Goal: Task Accomplishment & Management: Manage account settings

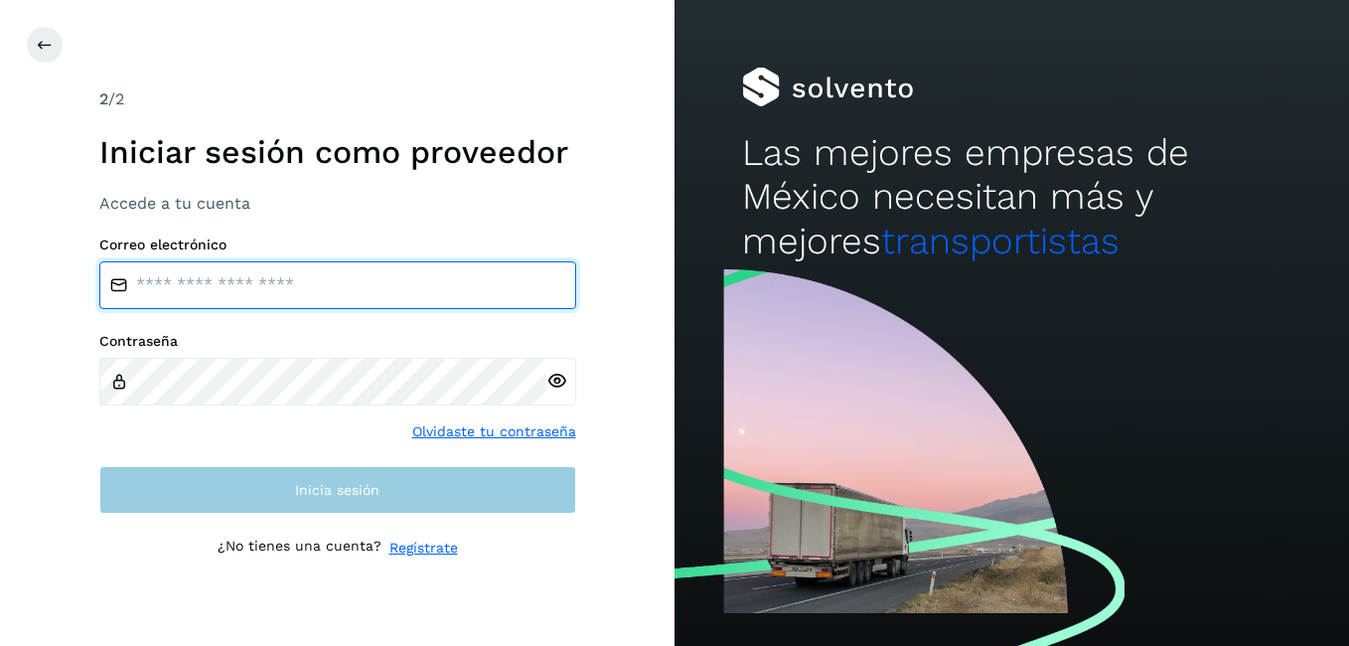
type input "**********"
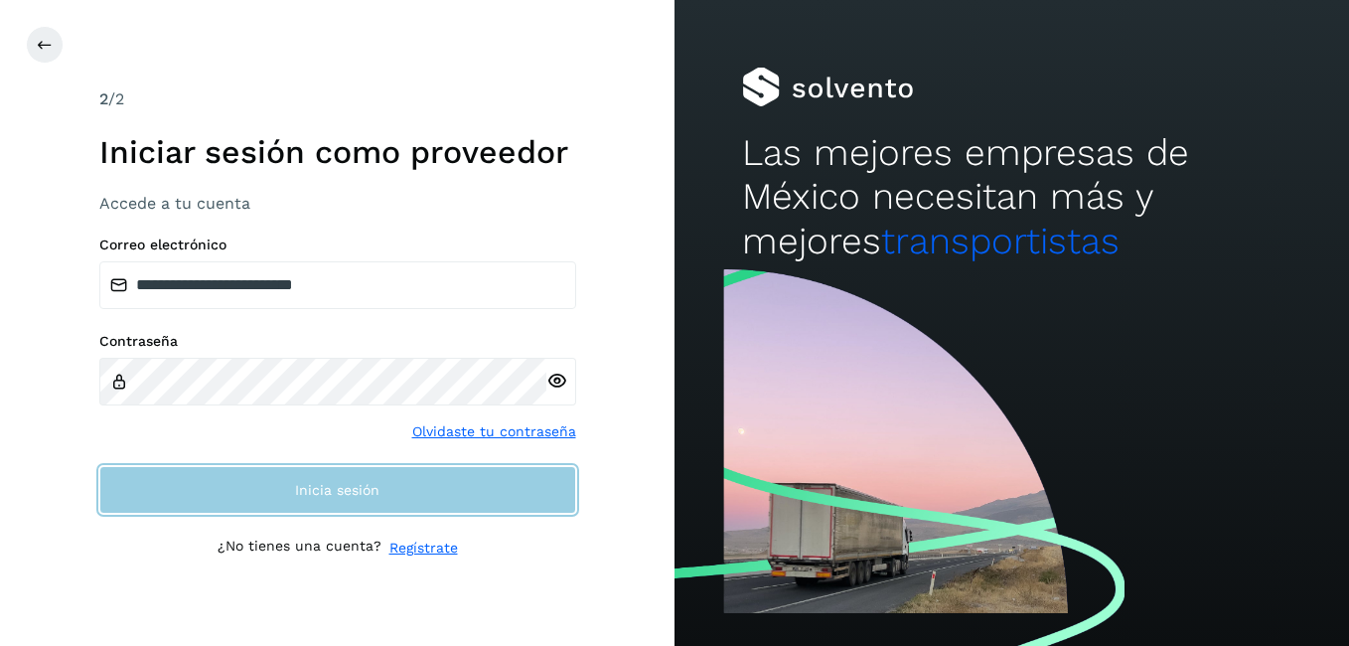
click at [378, 490] on span "Inicia sesión" at bounding box center [337, 490] width 84 height 14
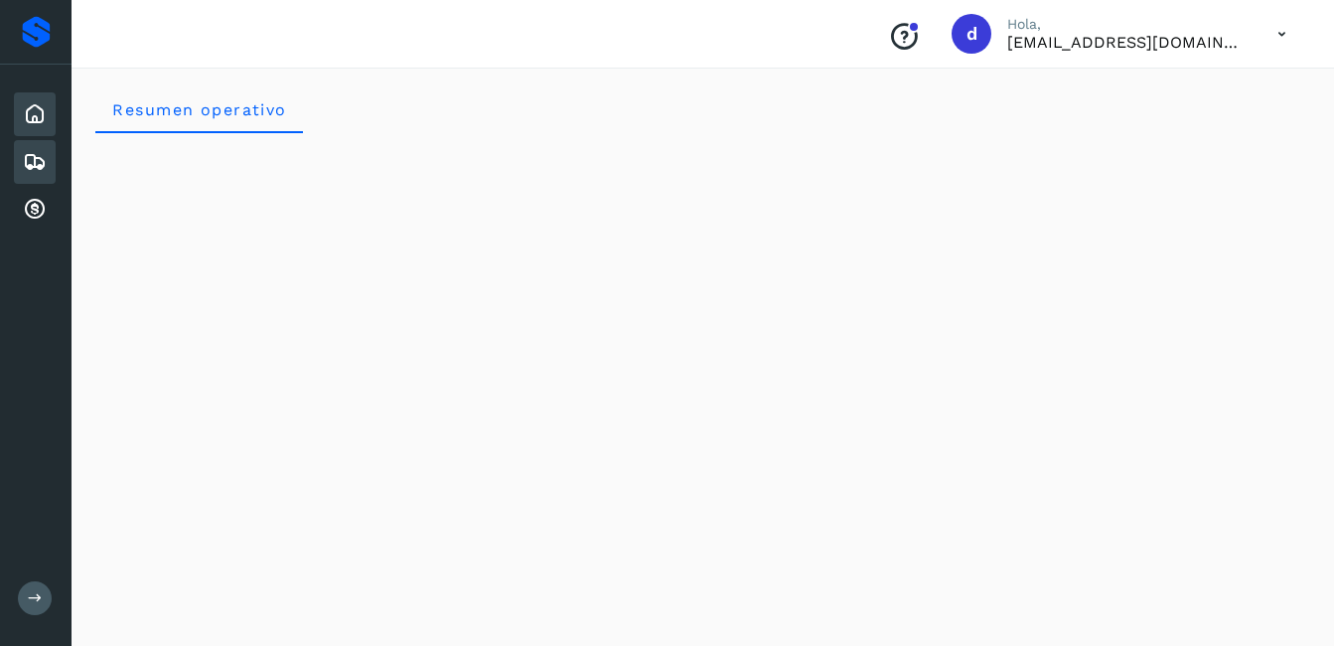
click at [33, 162] on icon at bounding box center [35, 162] width 24 height 24
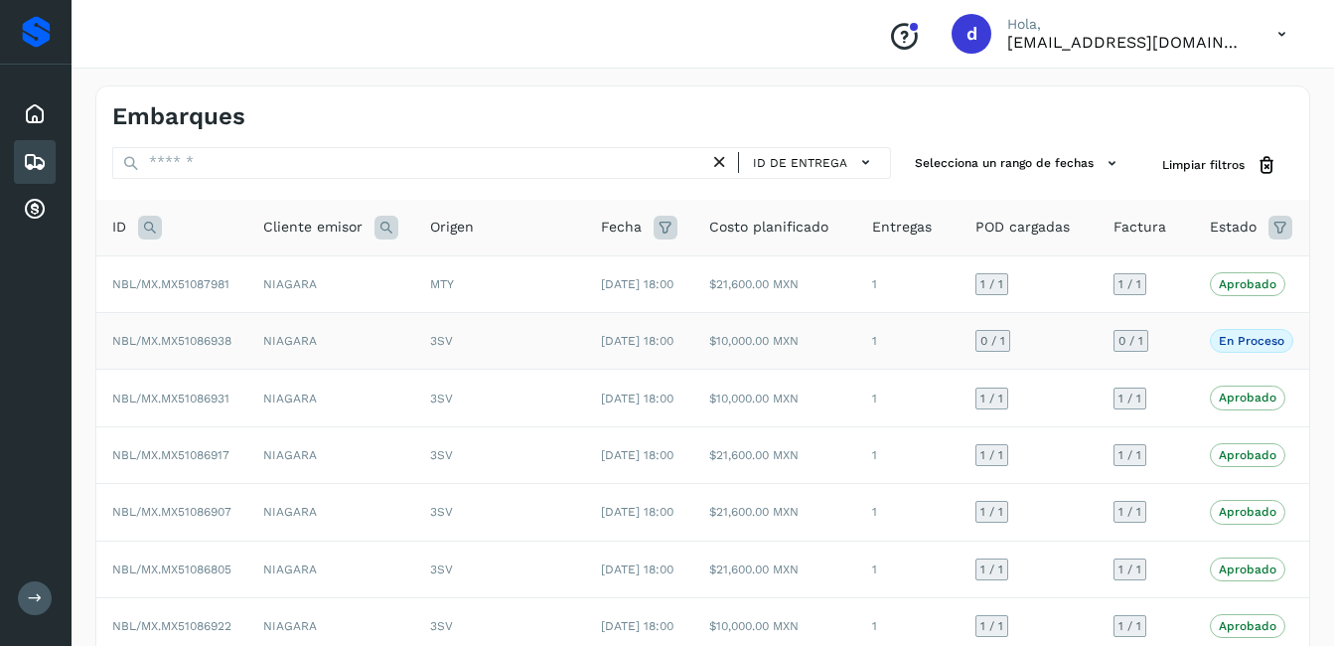
click at [1238, 348] on p "En proceso" at bounding box center [1252, 341] width 66 height 14
click at [198, 348] on span "NBL/MX.MX51086938" at bounding box center [171, 341] width 119 height 14
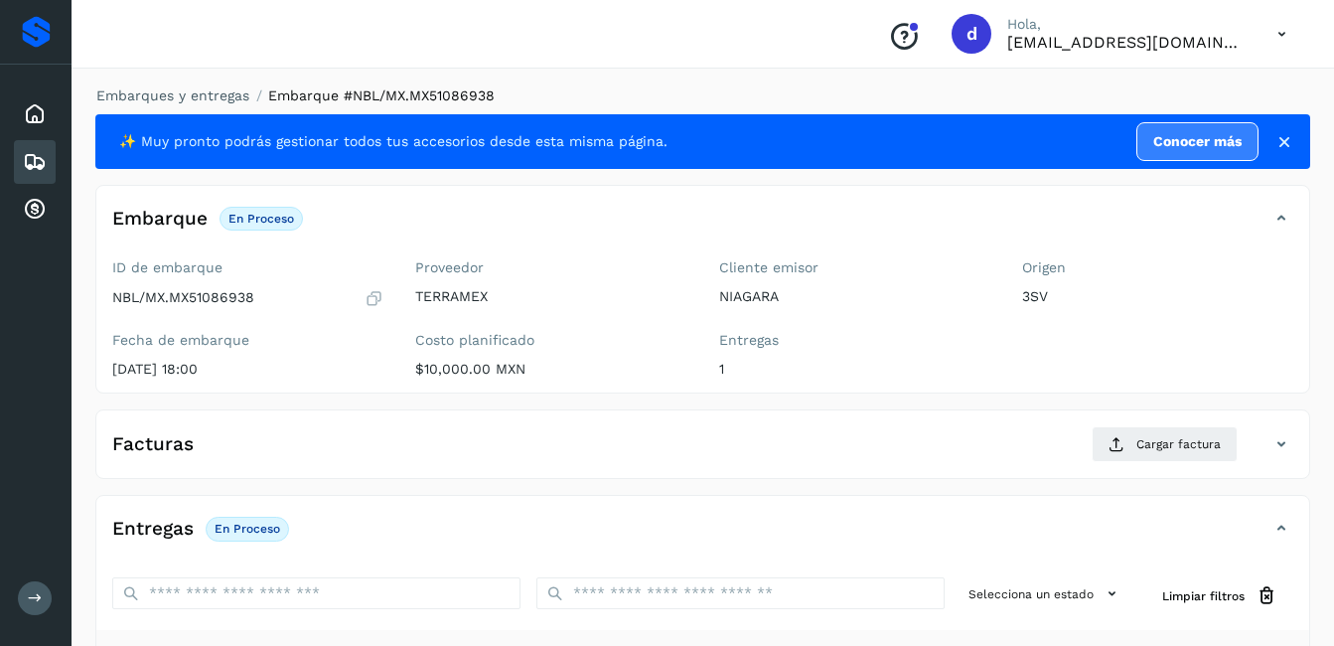
click at [371, 296] on icon at bounding box center [374, 298] width 19 height 20
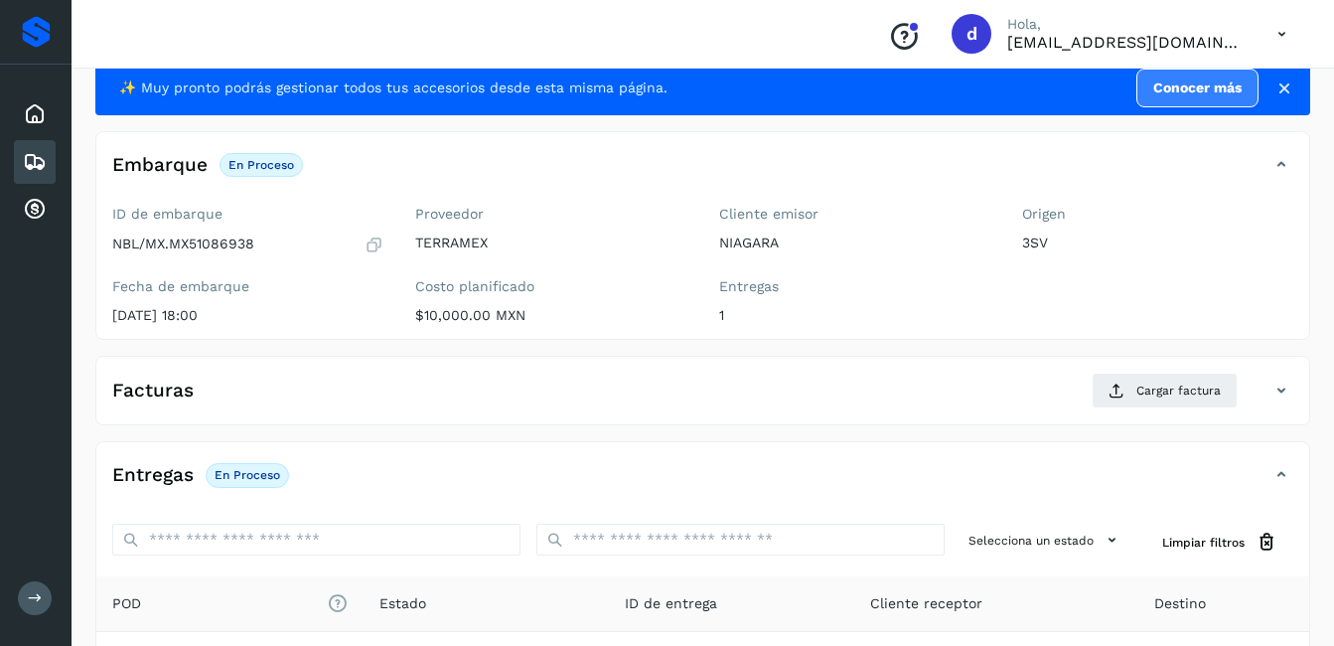
scroll to position [99, 0]
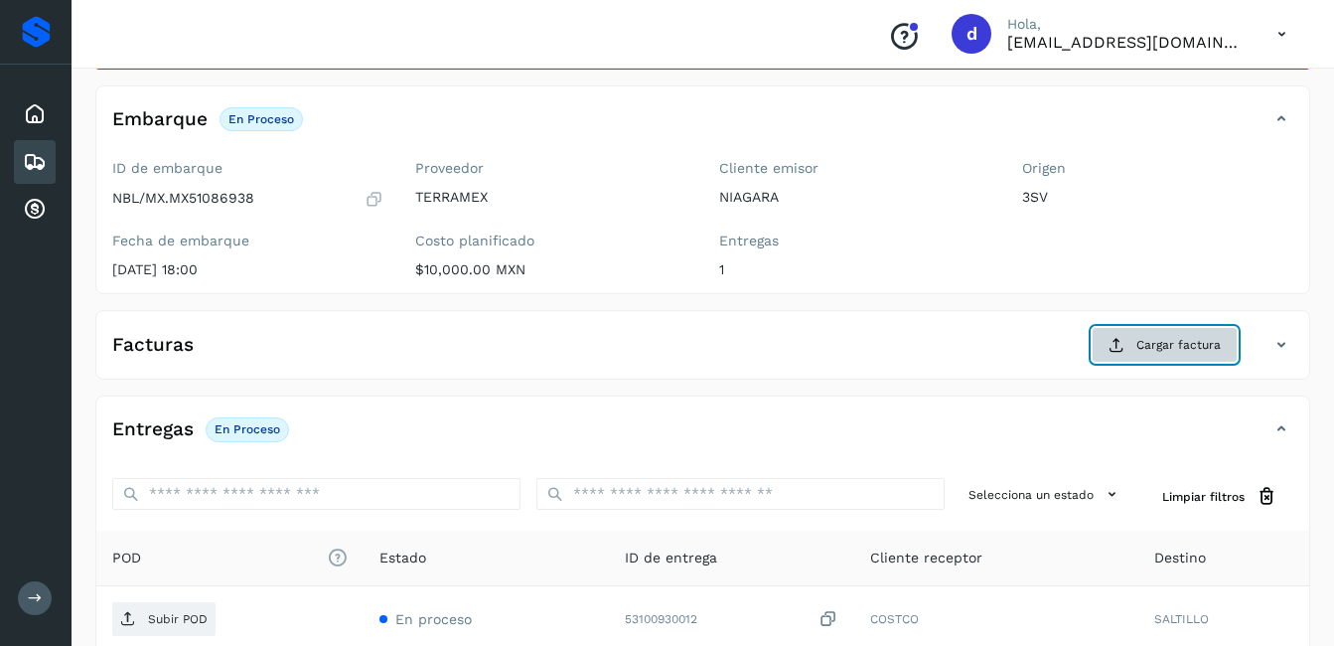
click at [1121, 341] on icon at bounding box center [1117, 345] width 16 height 16
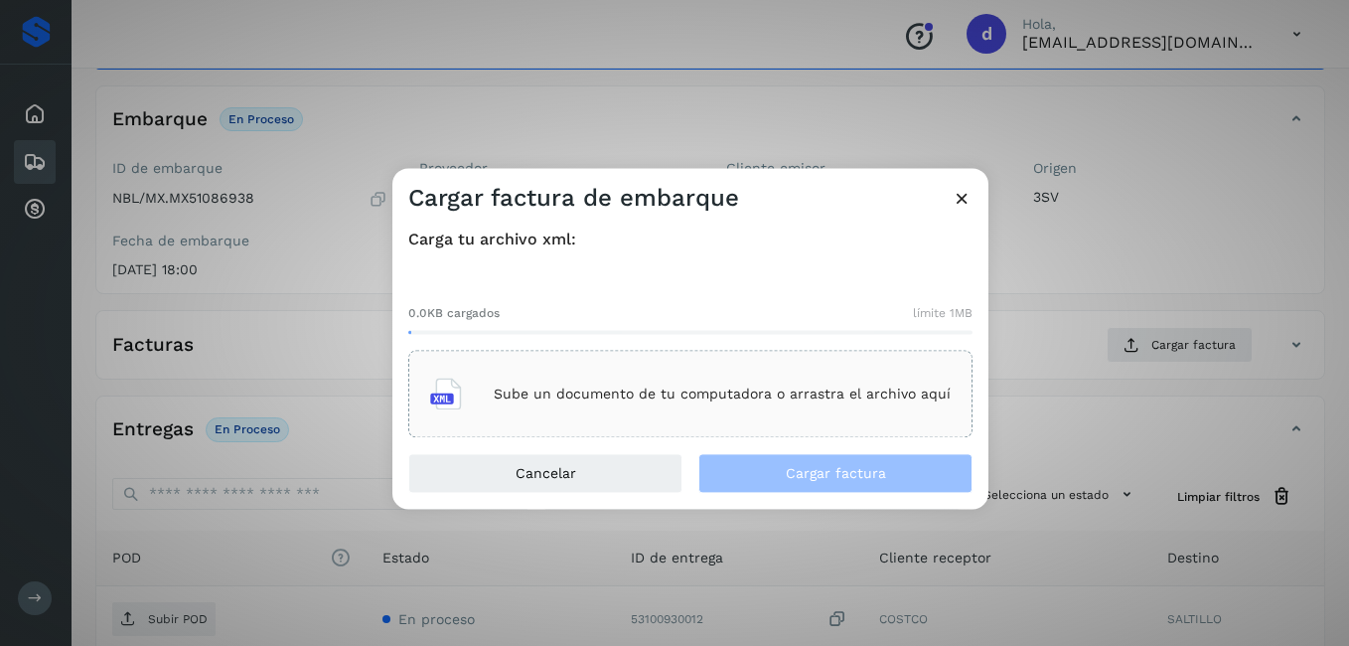
click at [565, 406] on div "Sube un documento de tu computadora o arrastra el archivo aquí" at bounding box center [690, 395] width 521 height 54
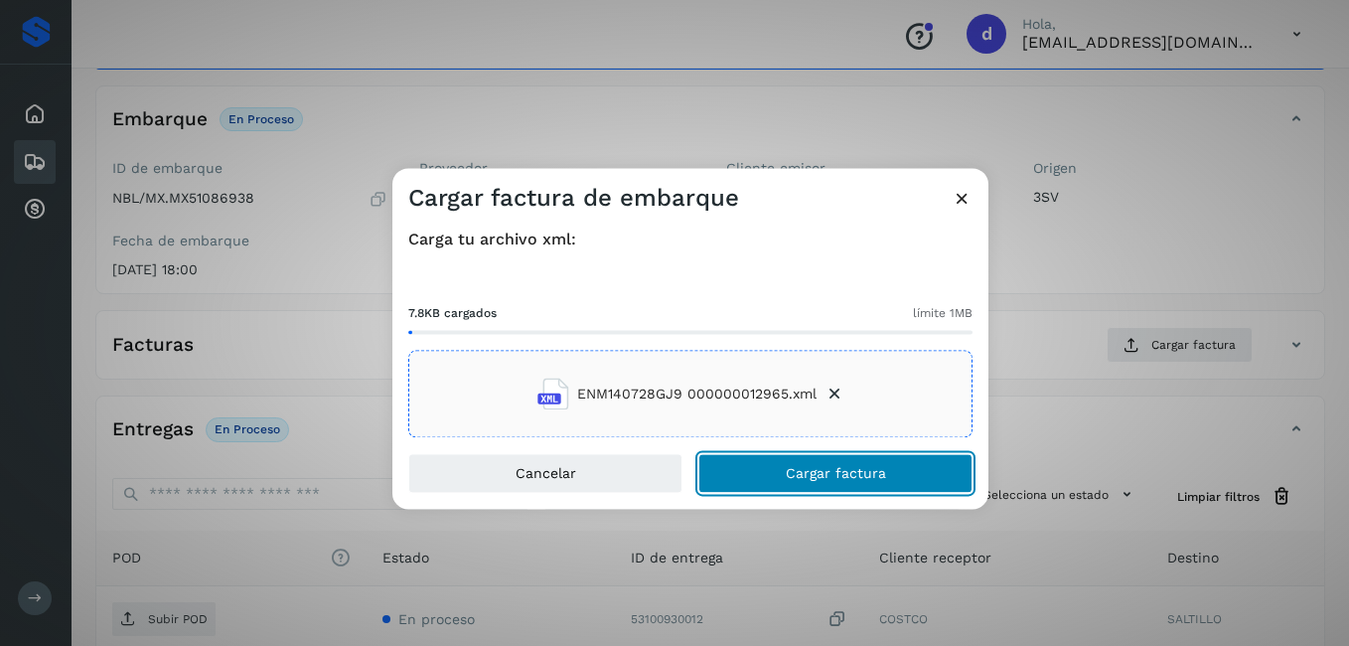
click at [923, 493] on button "Cargar factura" at bounding box center [836, 474] width 274 height 40
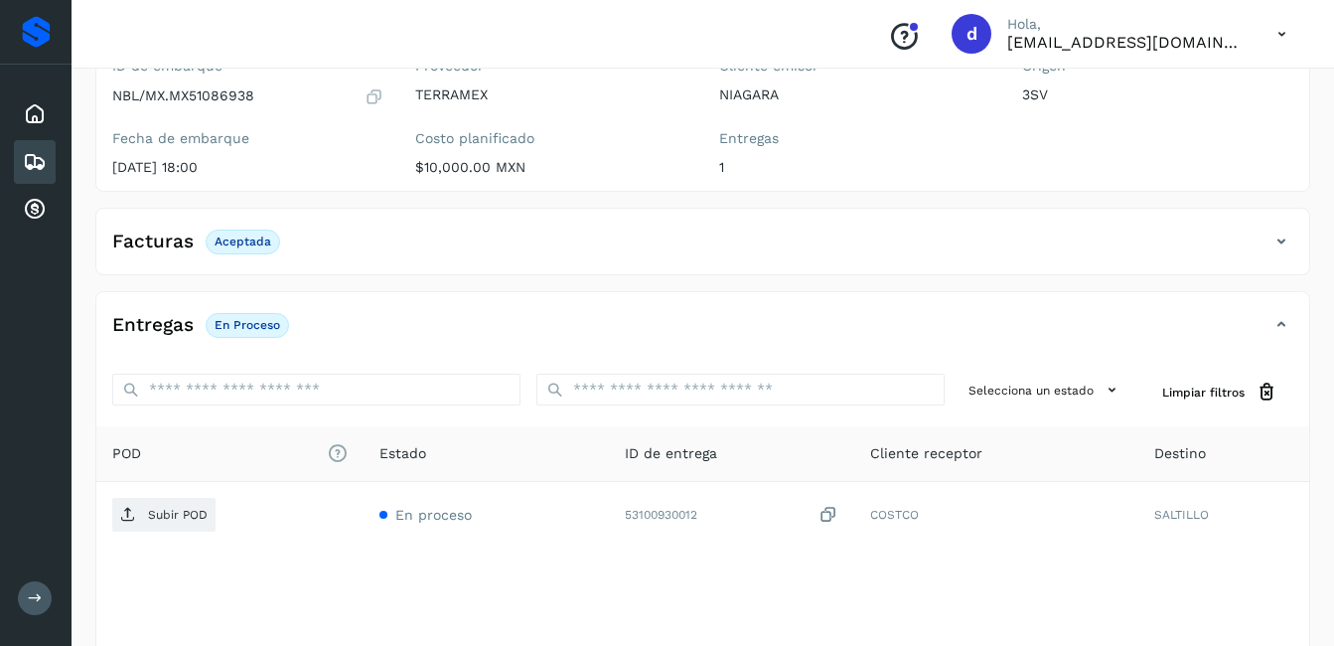
scroll to position [298, 0]
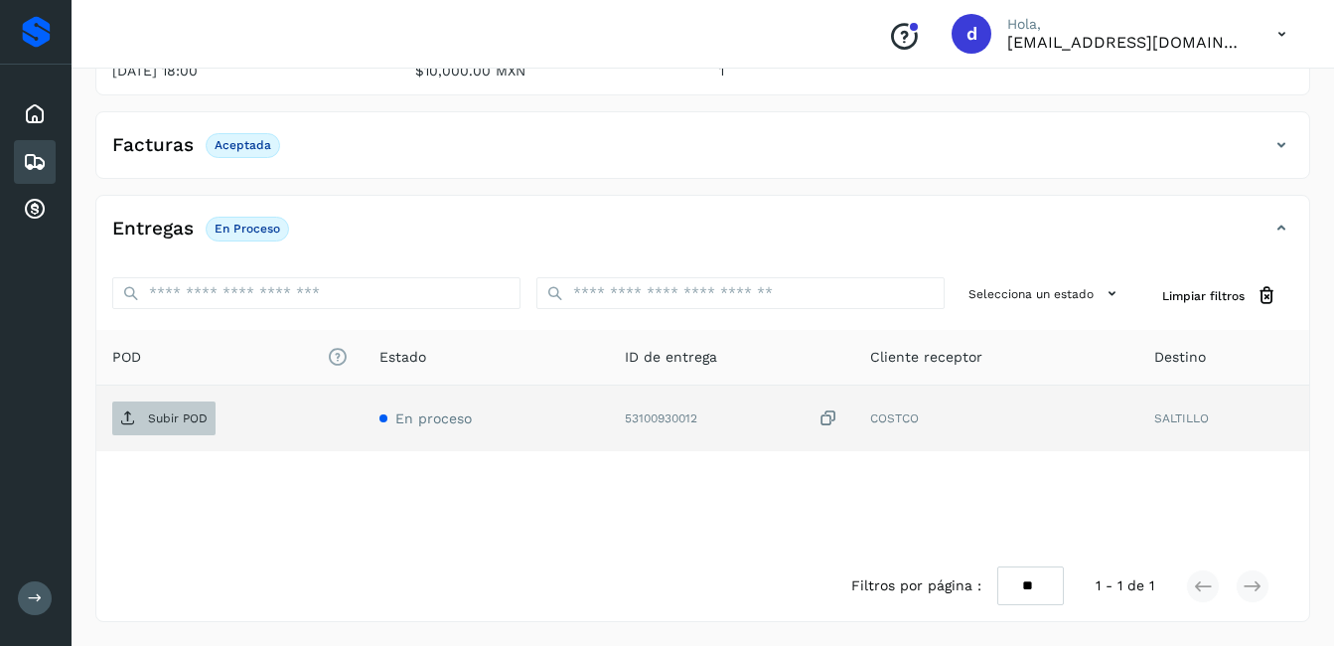
click at [174, 426] on span "Subir POD" at bounding box center [163, 418] width 103 height 32
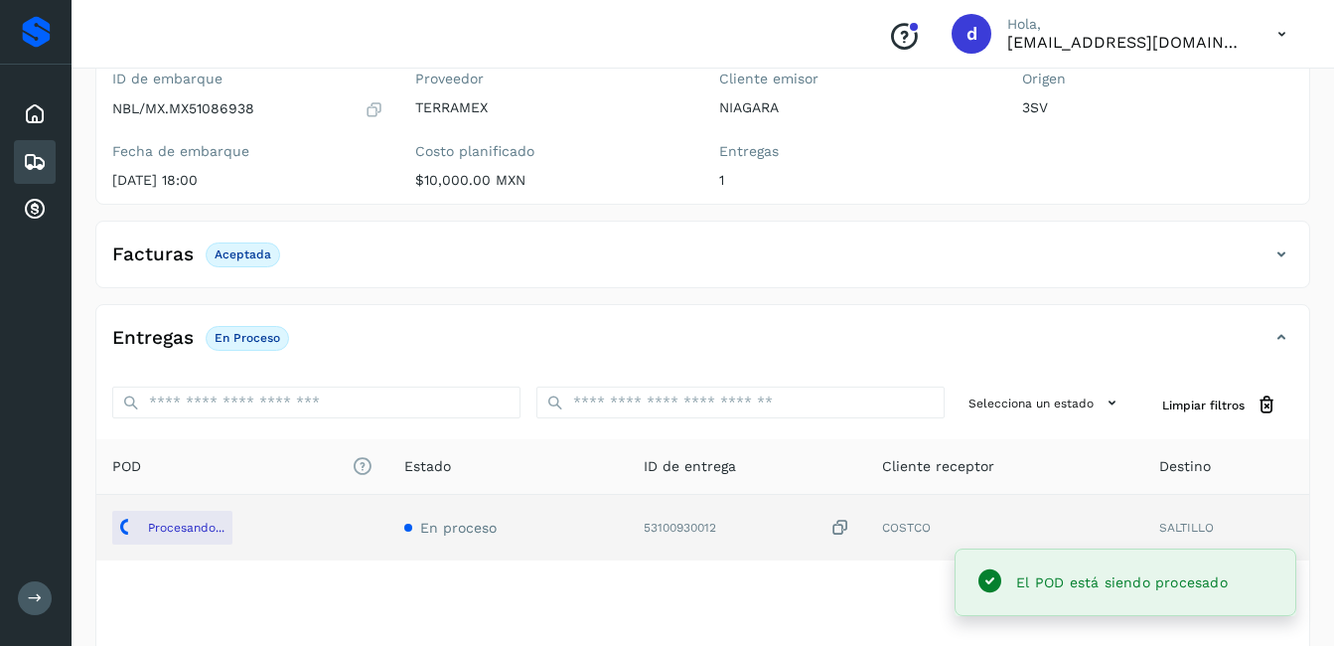
scroll to position [0, 0]
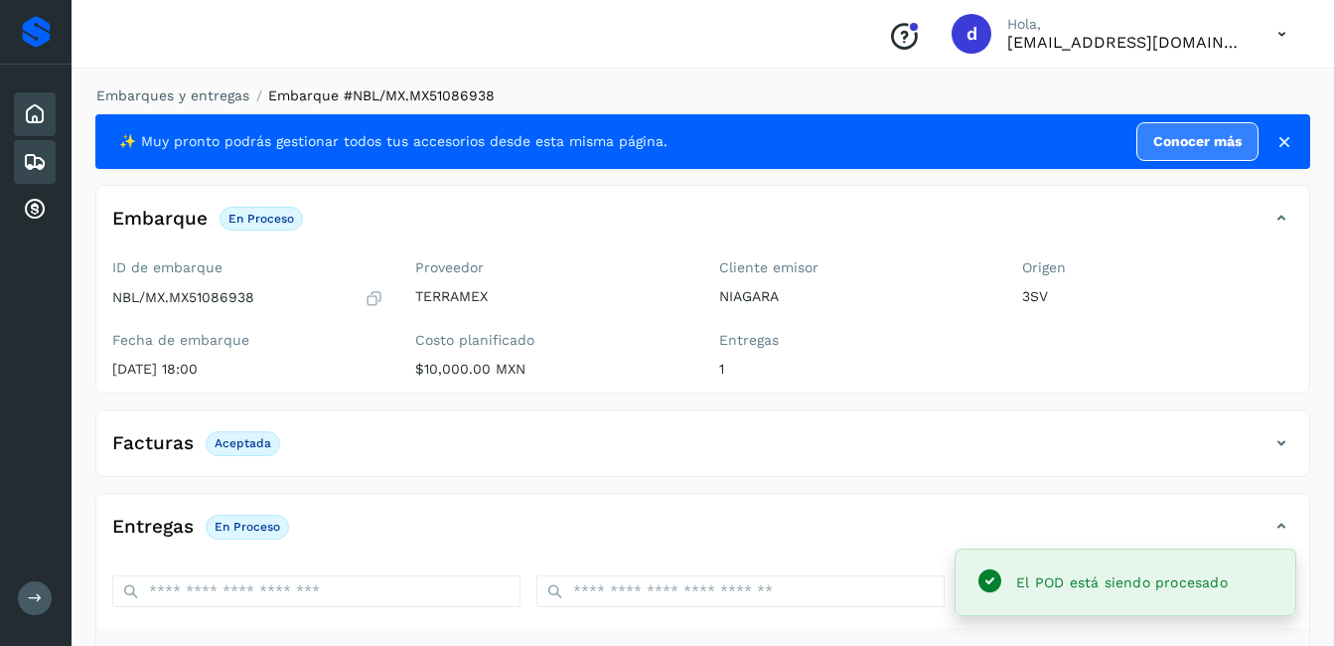
click at [39, 113] on icon at bounding box center [35, 114] width 24 height 24
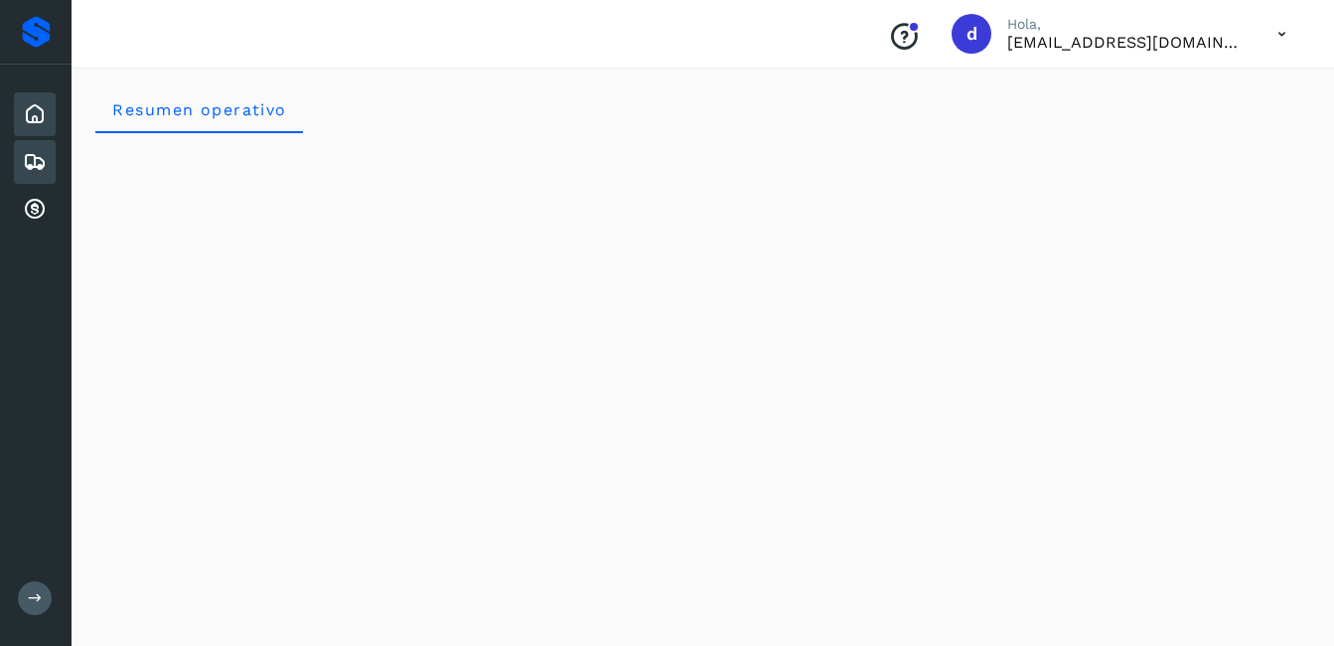
click at [28, 157] on icon at bounding box center [35, 162] width 24 height 24
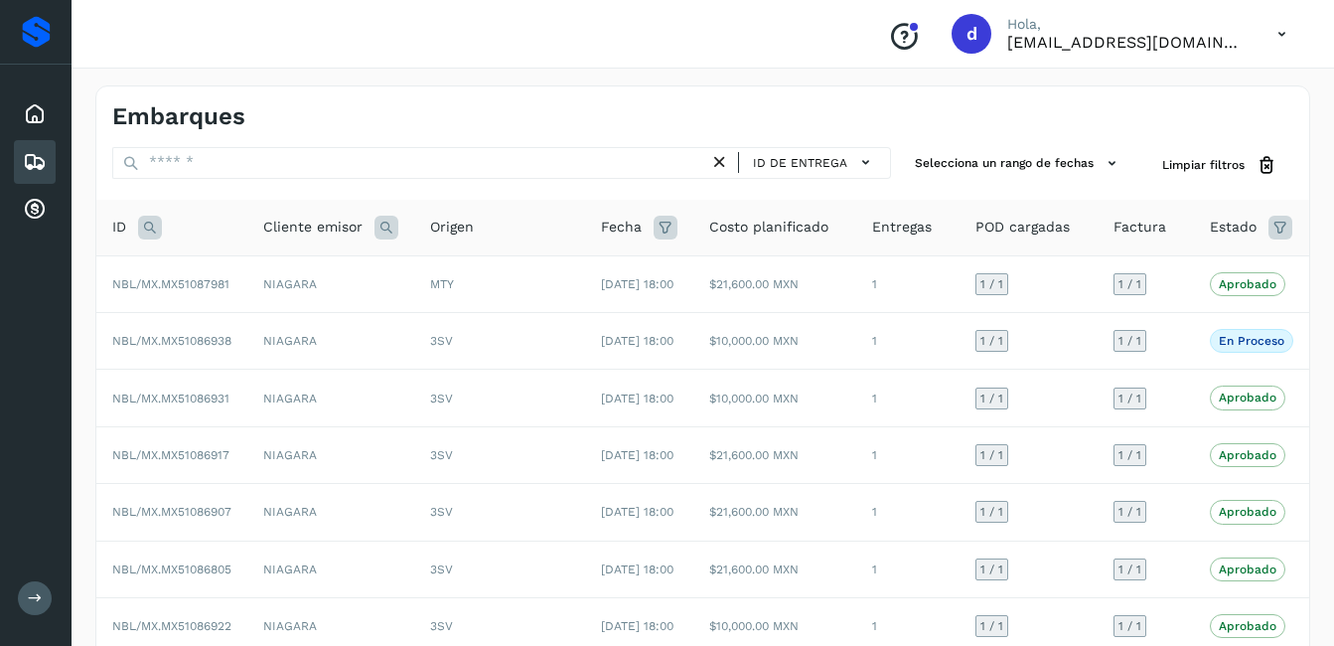
click at [63, 175] on div "Inicio Embarques Cuentas por cobrar" at bounding box center [36, 162] width 72 height 195
click at [26, 169] on icon at bounding box center [35, 162] width 24 height 24
click at [45, 161] on icon at bounding box center [35, 162] width 24 height 24
click at [38, 153] on icon at bounding box center [35, 162] width 24 height 24
click at [30, 150] on icon at bounding box center [35, 162] width 24 height 24
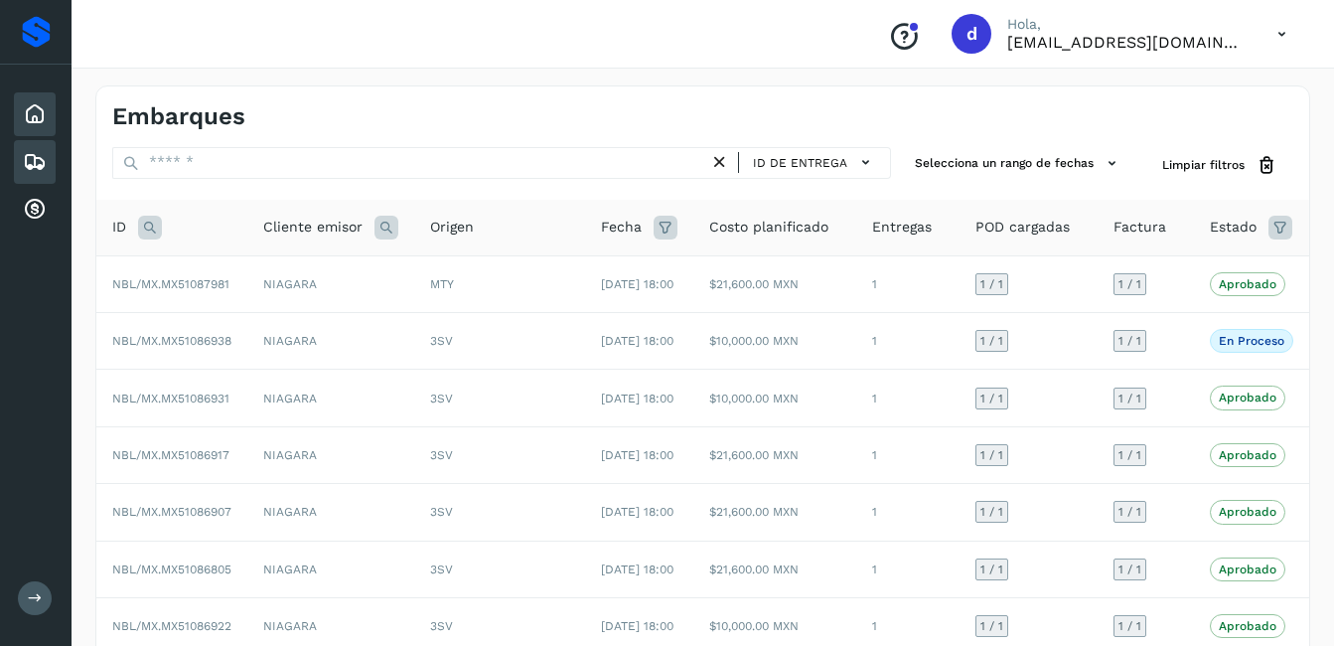
click at [42, 107] on icon at bounding box center [35, 114] width 24 height 24
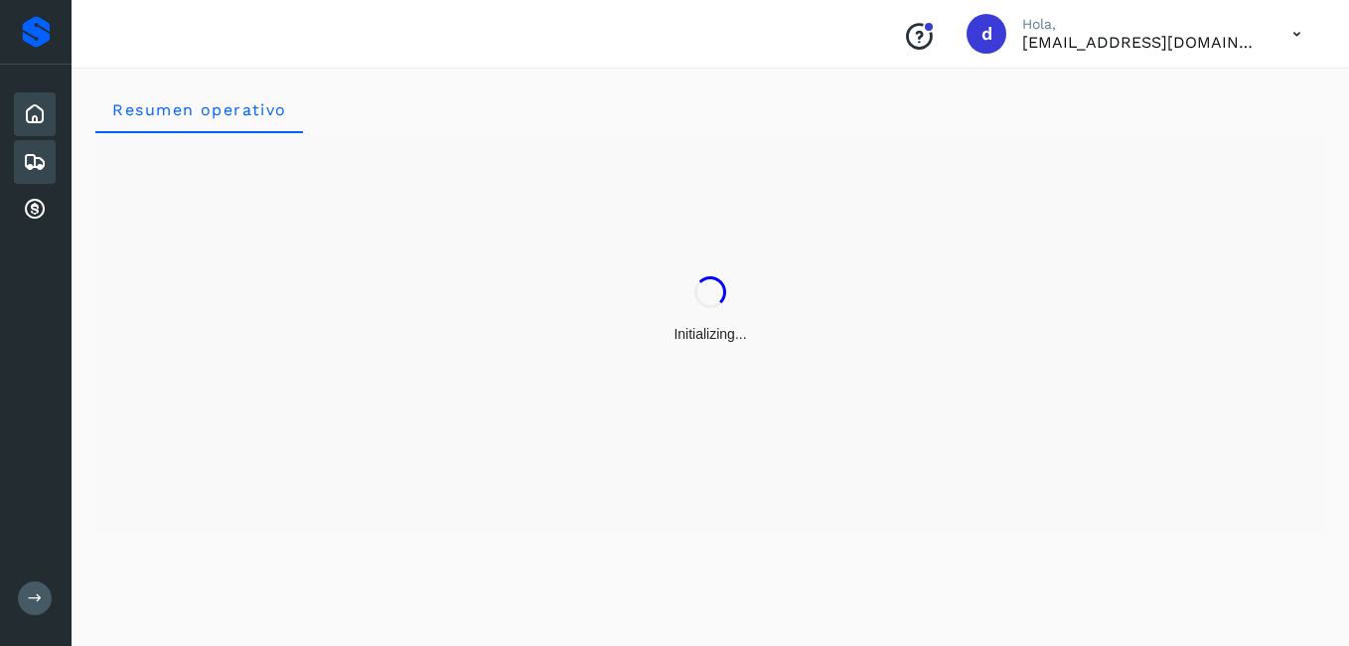
click at [28, 166] on icon at bounding box center [35, 162] width 24 height 24
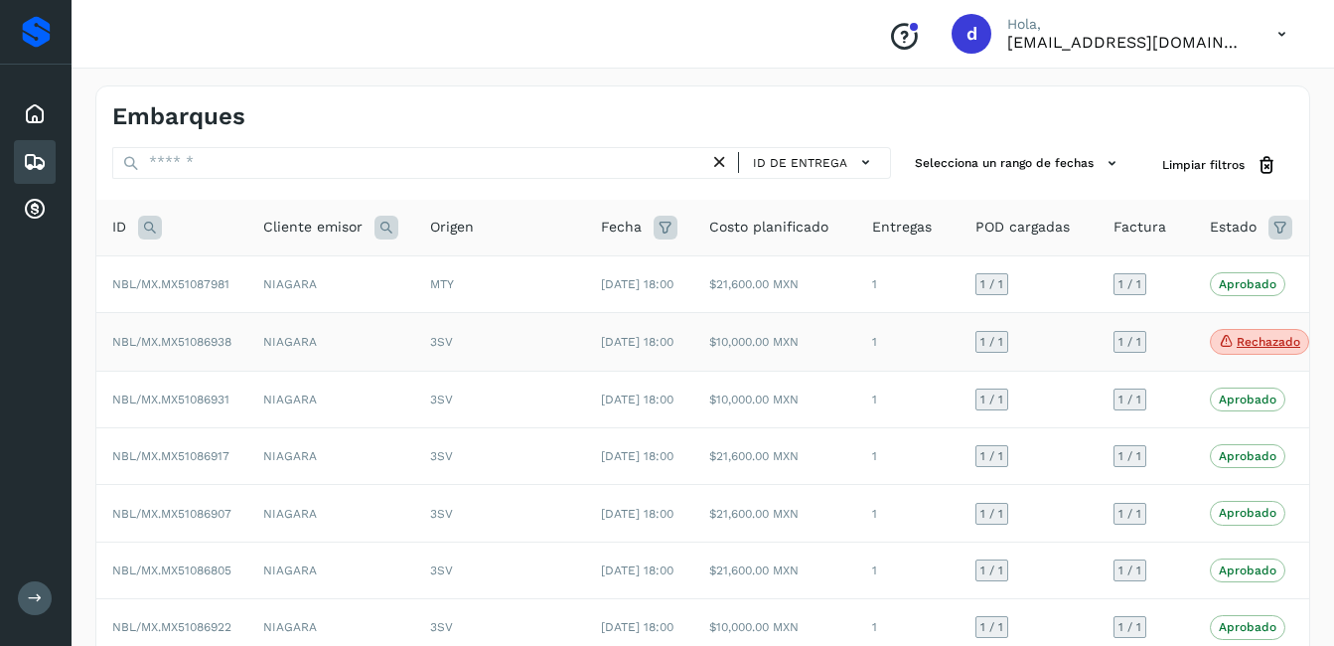
click at [1286, 349] on p "Rechazado" at bounding box center [1269, 342] width 64 height 14
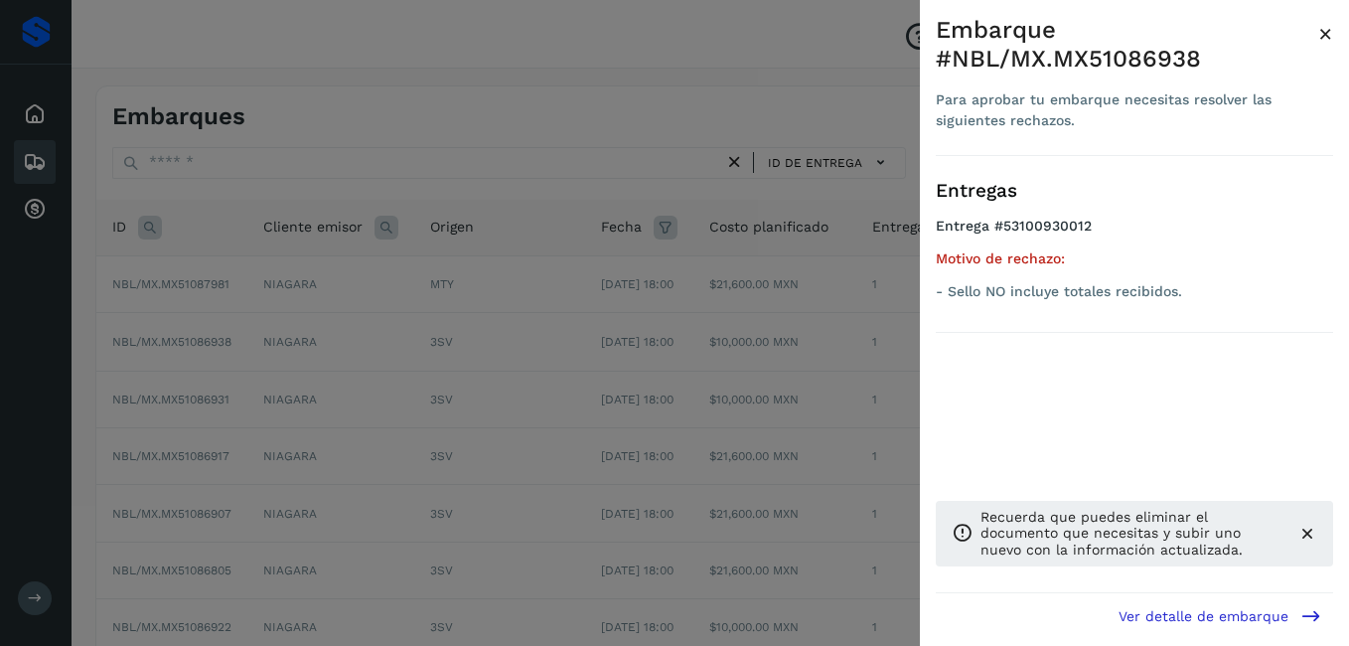
click at [718, 321] on div at bounding box center [674, 323] width 1349 height 646
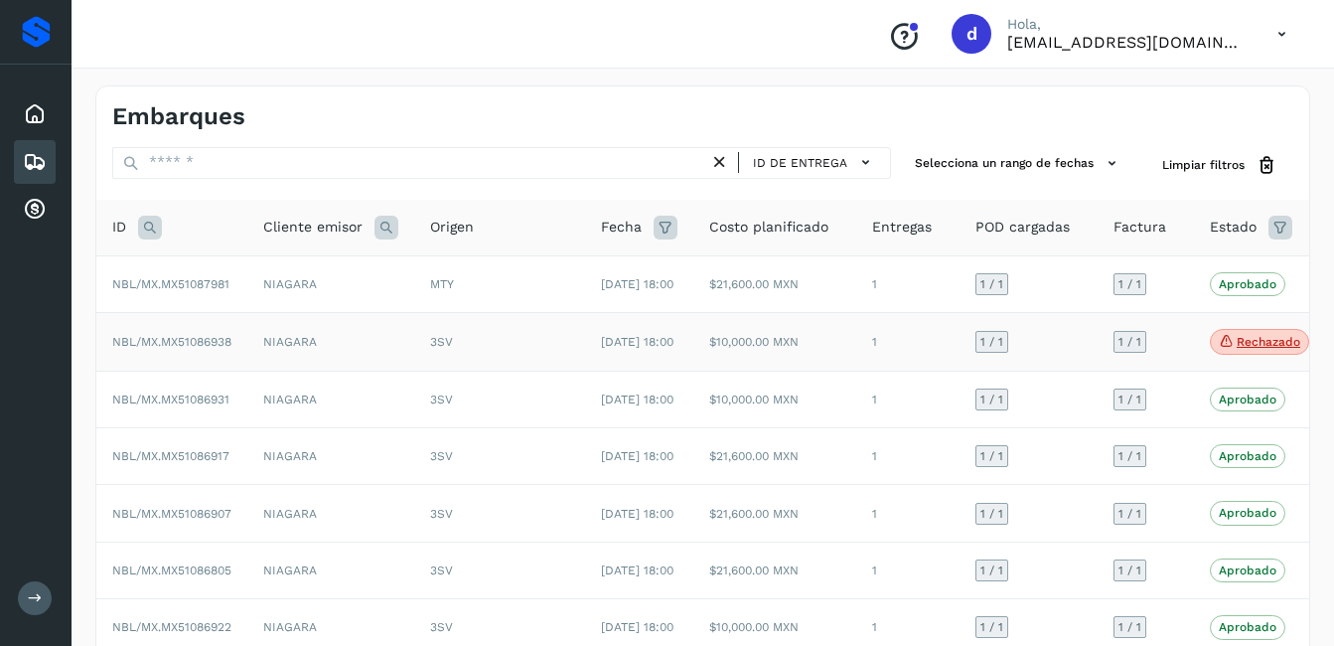
click at [398, 362] on td "NIAGARA" at bounding box center [330, 342] width 167 height 59
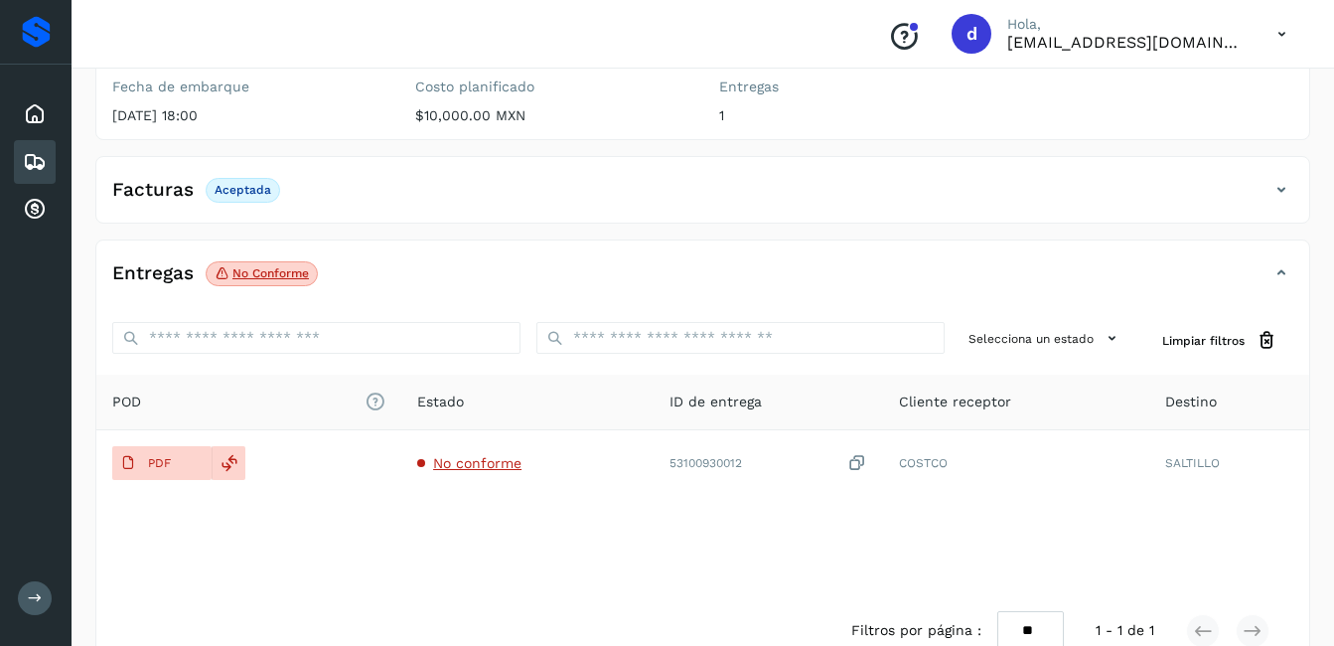
scroll to position [298, 0]
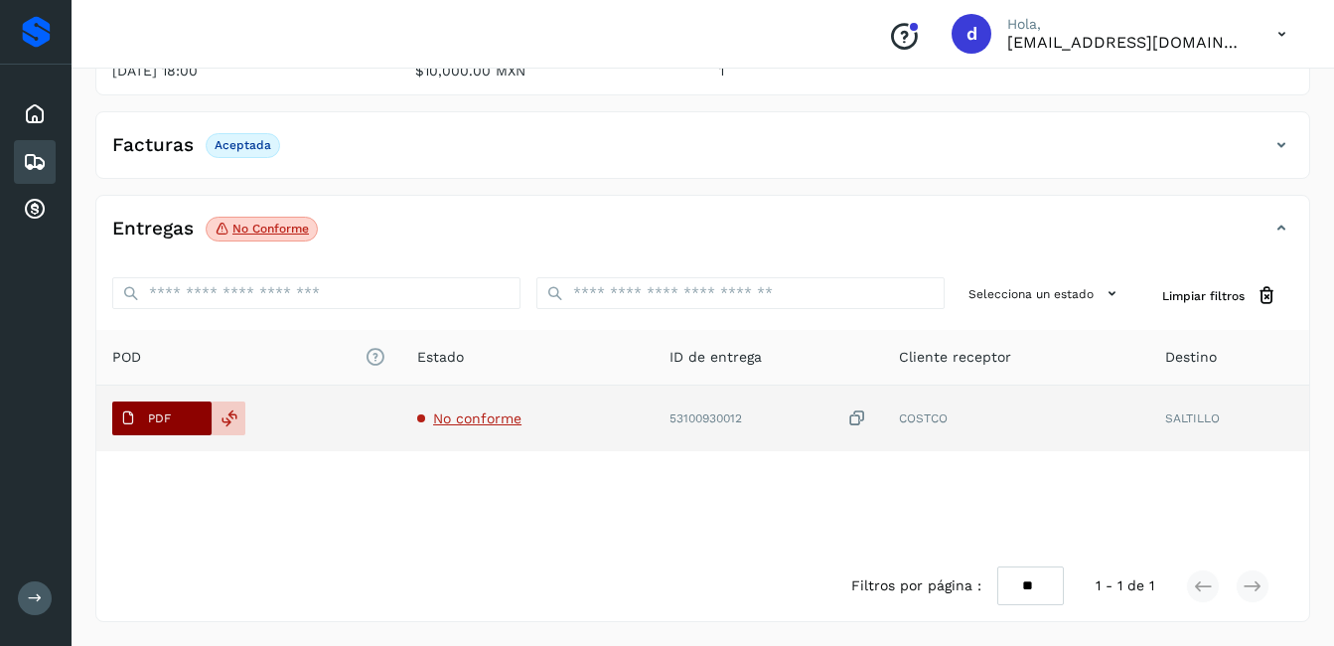
click at [174, 411] on span "PDF" at bounding box center [145, 418] width 67 height 32
click at [223, 426] on icon at bounding box center [230, 418] width 18 height 18
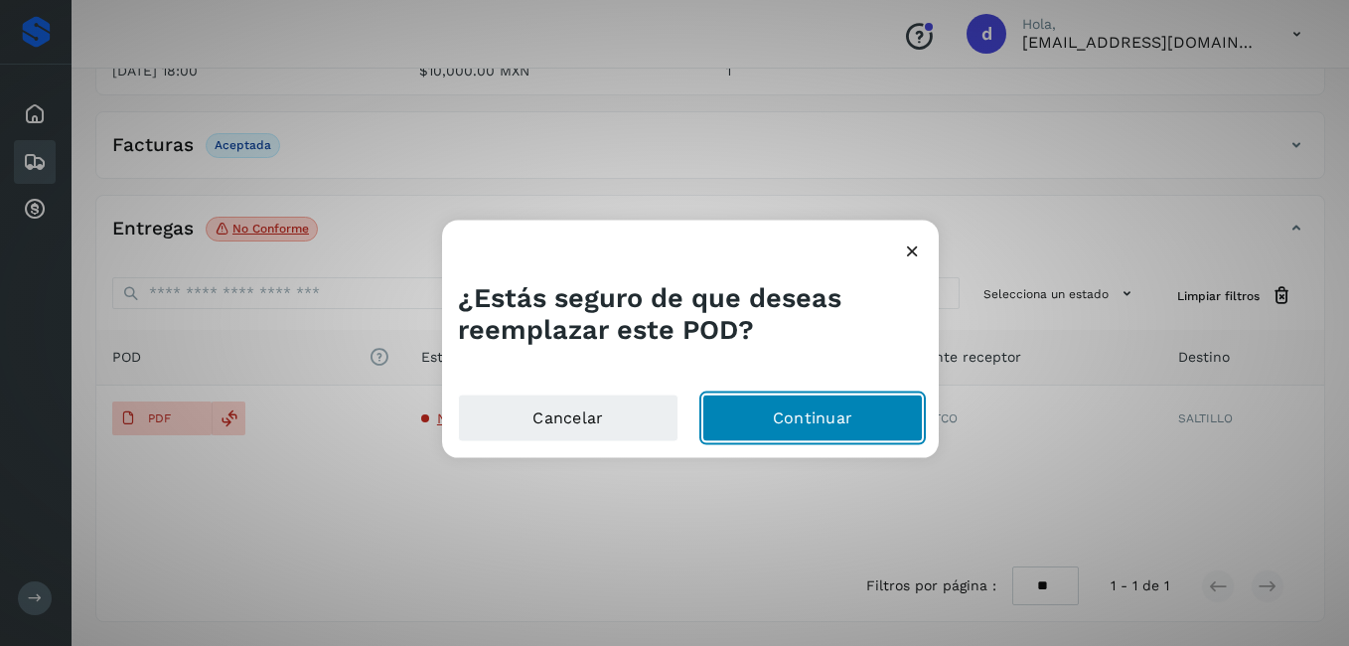
click at [766, 410] on button "Continuar" at bounding box center [812, 417] width 221 height 48
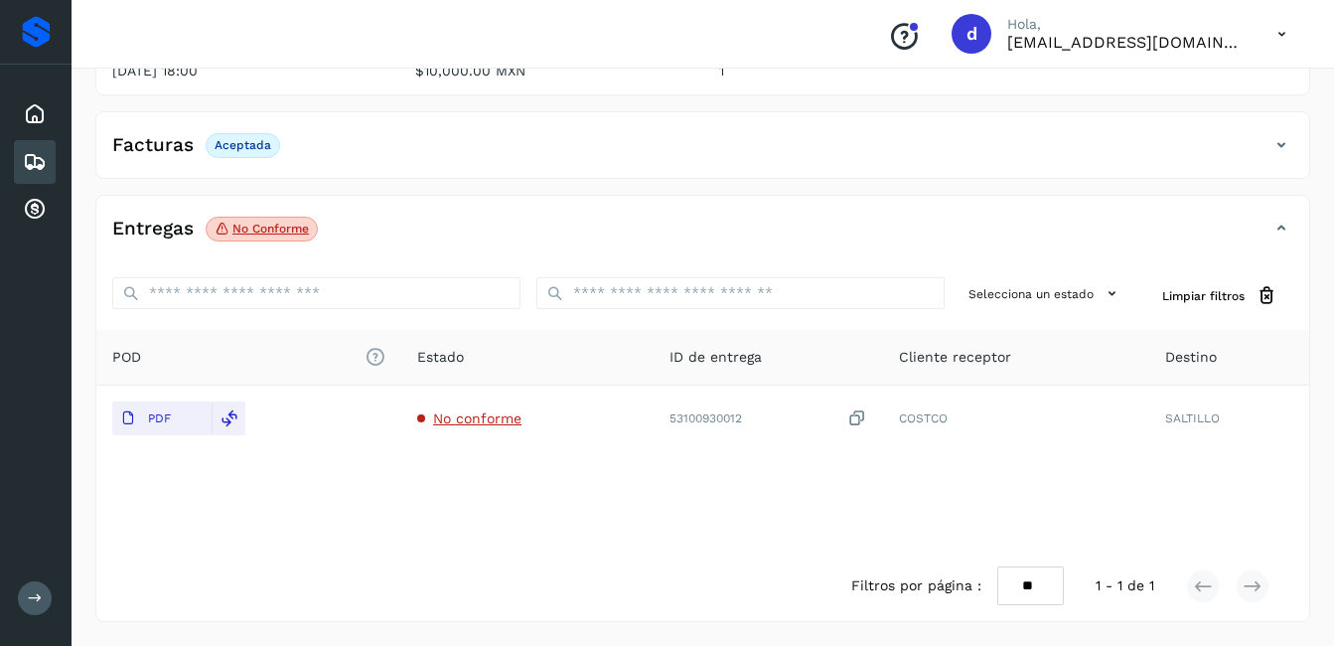
click at [39, 167] on icon at bounding box center [35, 162] width 24 height 24
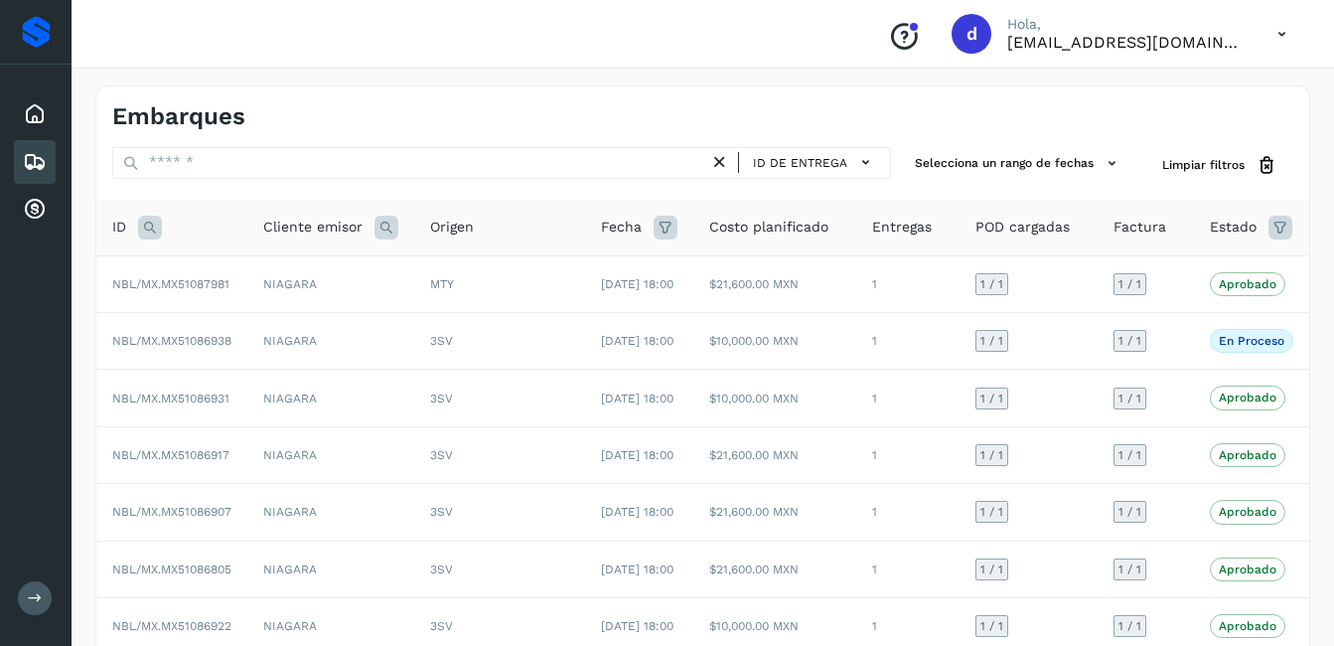
click at [31, 161] on icon at bounding box center [35, 162] width 24 height 24
click at [37, 166] on icon at bounding box center [35, 162] width 24 height 24
click at [32, 150] on icon at bounding box center [35, 162] width 24 height 24
click at [42, 107] on icon at bounding box center [35, 114] width 24 height 24
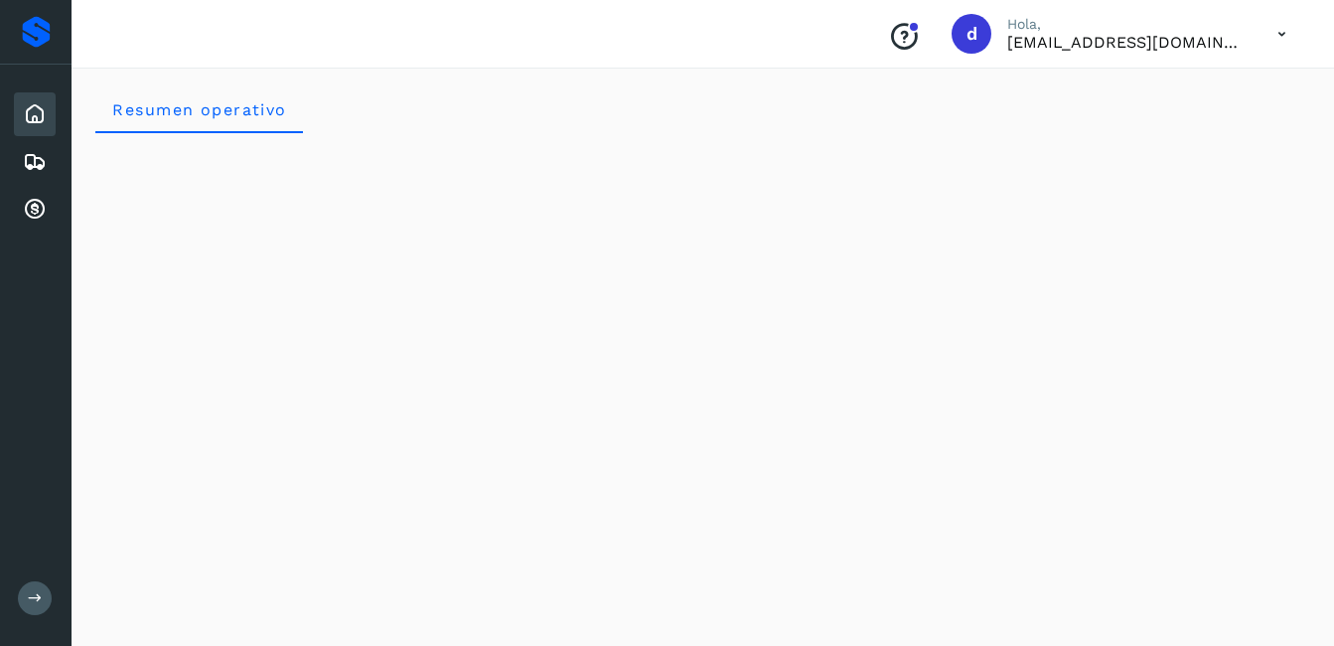
click at [35, 112] on icon at bounding box center [35, 114] width 24 height 24
click at [34, 171] on icon at bounding box center [35, 162] width 24 height 24
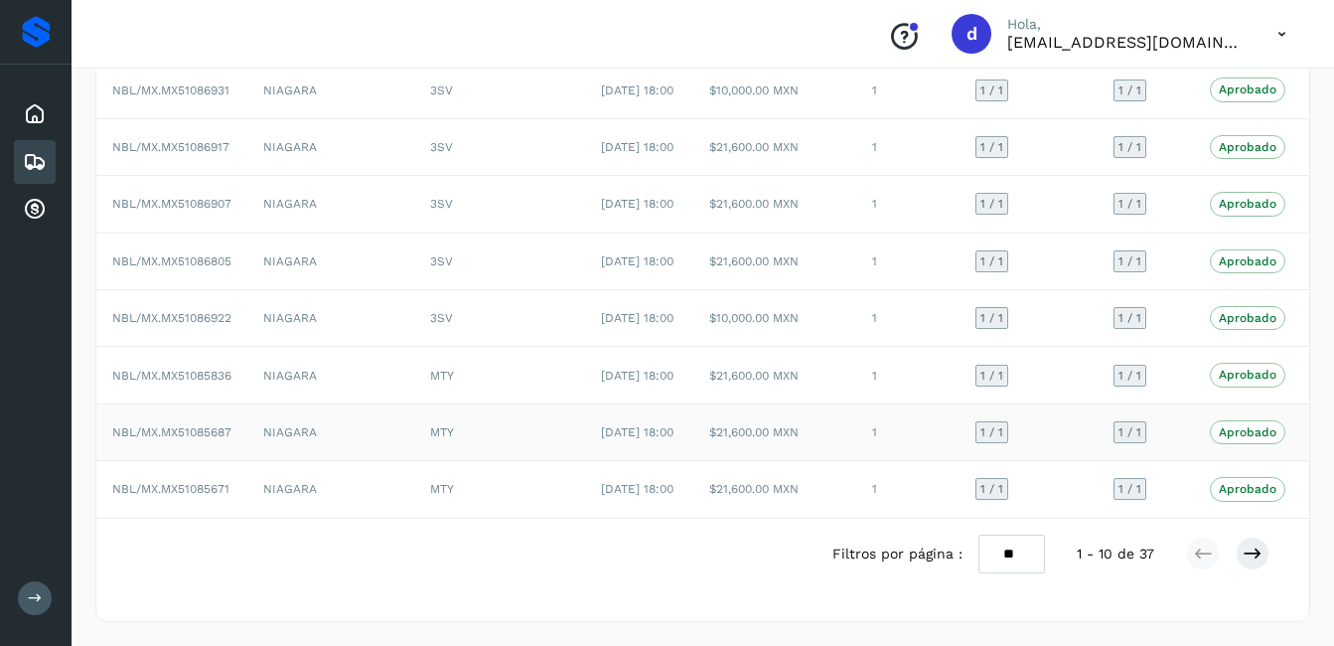
scroll to position [438, 0]
click at [1254, 562] on button at bounding box center [1253, 554] width 34 height 34
click at [1252, 568] on button at bounding box center [1253, 554] width 34 height 34
click at [1256, 553] on icon at bounding box center [1253, 554] width 20 height 20
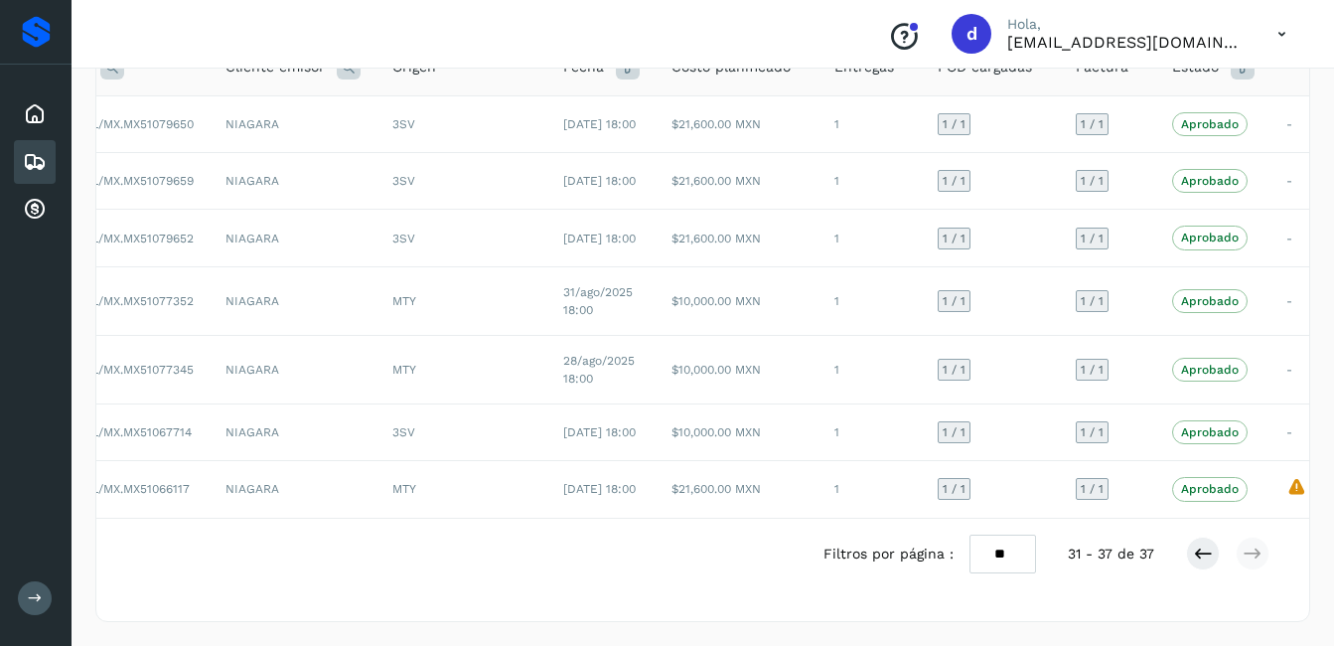
scroll to position [0, 0]
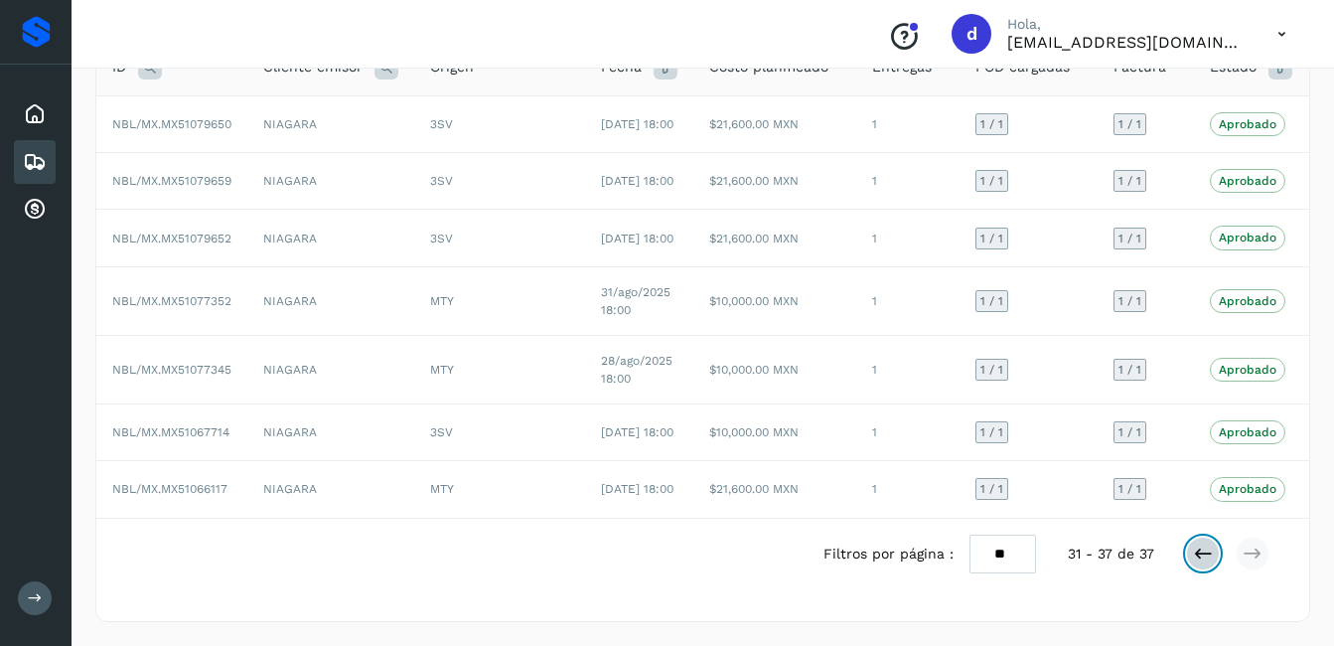
click at [1200, 558] on icon at bounding box center [1203, 554] width 20 height 20
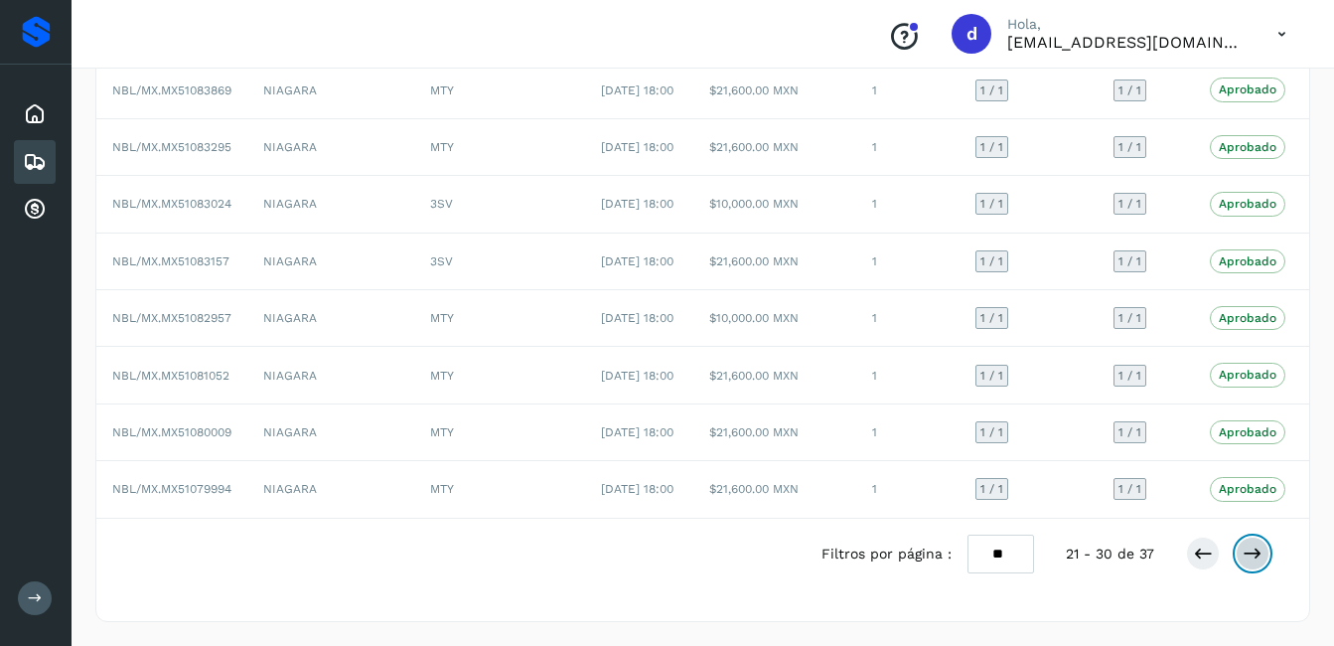
click at [1244, 549] on icon at bounding box center [1253, 554] width 20 height 20
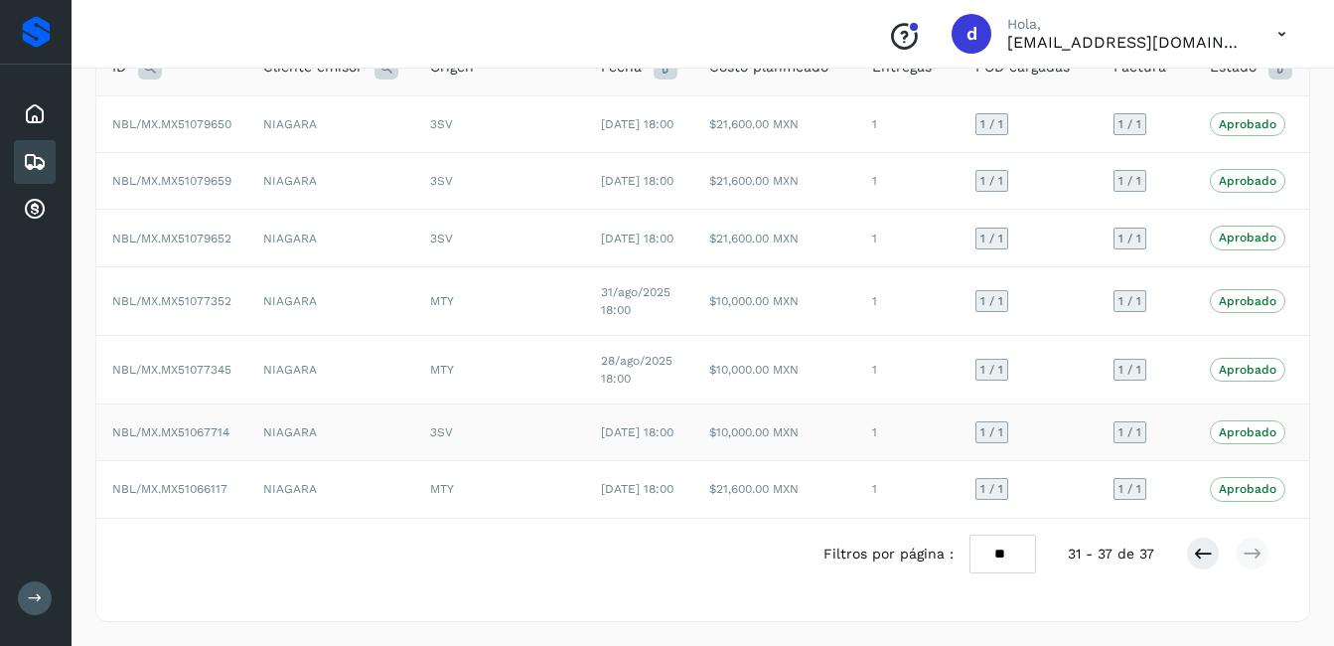
scroll to position [133, 0]
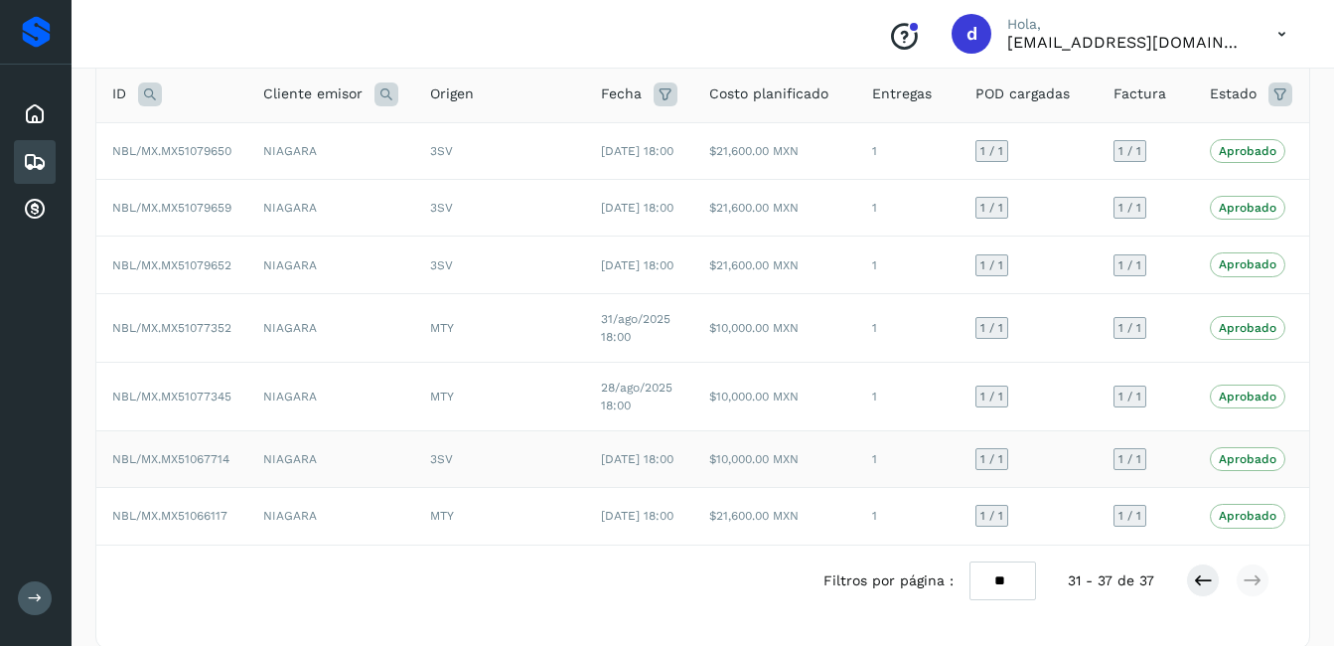
click at [224, 466] on span "NBL/MX.MX51067714" at bounding box center [170, 459] width 117 height 14
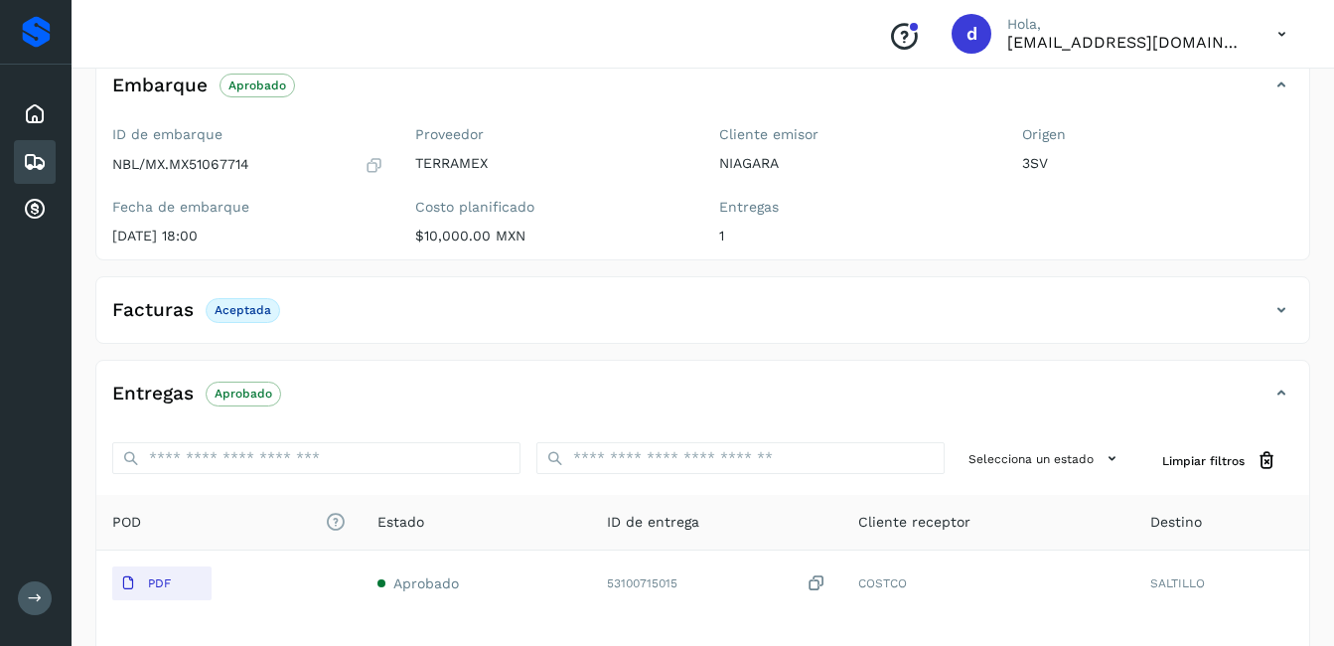
click at [376, 158] on icon at bounding box center [374, 165] width 19 height 20
click at [35, 127] on div "Inicio" at bounding box center [35, 114] width 42 height 44
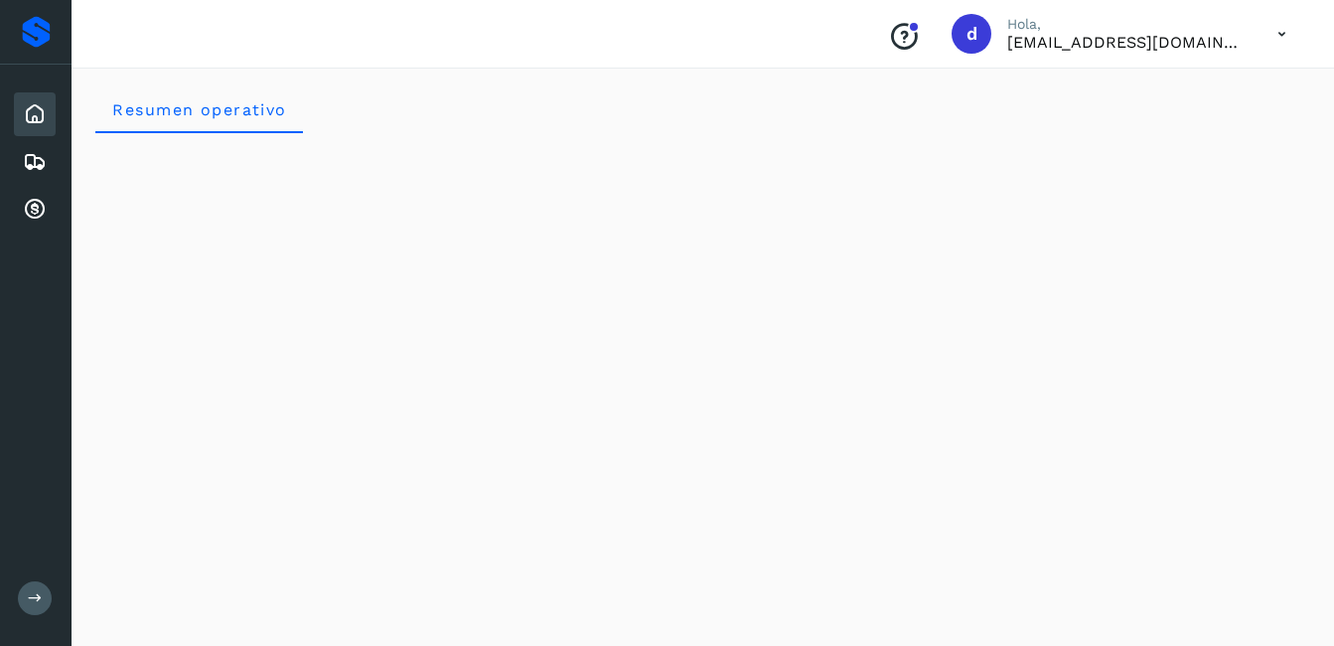
click at [13, 112] on div "Inicio Embarques Cuentas por cobrar" at bounding box center [36, 162] width 72 height 195
click at [41, 106] on icon at bounding box center [35, 114] width 24 height 24
click at [47, 170] on div "Embarques" at bounding box center [35, 162] width 42 height 44
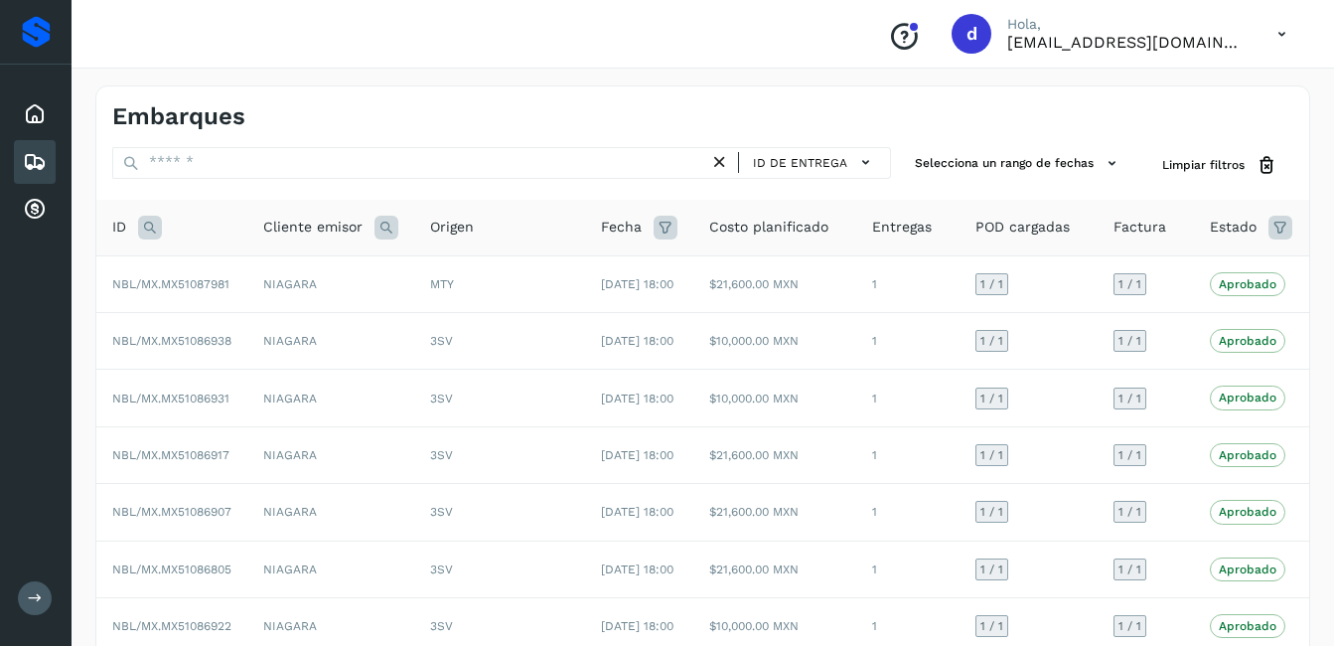
click at [103, 84] on div "Embarques ID de entrega Selecciona un rango de fechas Selects date range for wh…" at bounding box center [703, 508] width 1263 height 892
click at [34, 104] on icon at bounding box center [35, 114] width 24 height 24
